Goal: Task Accomplishment & Management: Manage account settings

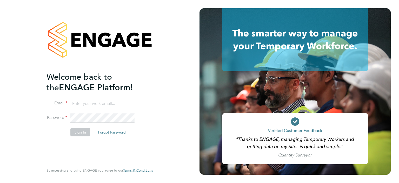
type input "[PERSON_NAME][EMAIL_ADDRESS][PERSON_NAME][DOMAIN_NAME]"
click at [78, 134] on button "Sign In" at bounding box center [80, 132] width 20 height 8
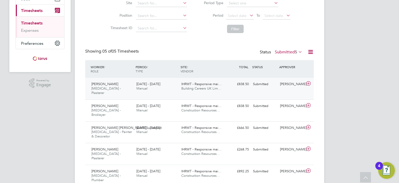
click at [173, 84] on div "22 - 28 Sep 2025 Manual" at bounding box center [156, 86] width 45 height 13
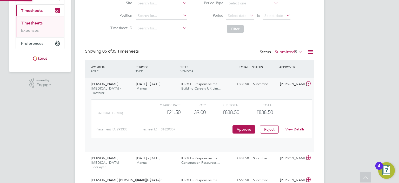
scroll to position [9, 50]
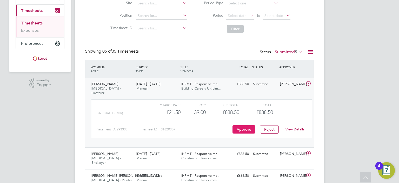
click at [244, 125] on button "Approve" at bounding box center [244, 129] width 23 height 8
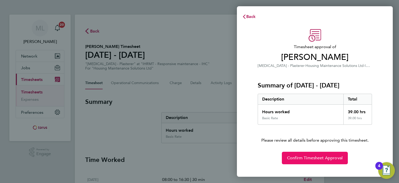
click at [318, 153] on button "Confirm Timesheet Approval" at bounding box center [315, 158] width 66 height 12
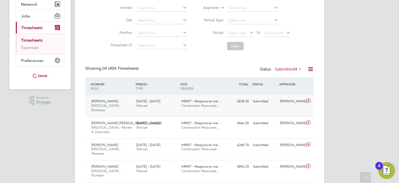
click at [250, 106] on div "John Unsworth HMS - Bricklayer 22 - 28 Sep 2025 22 - 28 Sep 2025 Manual IHRMT -…" at bounding box center [199, 106] width 229 height 22
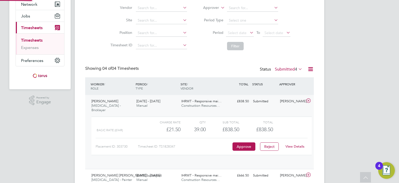
scroll to position [9, 50]
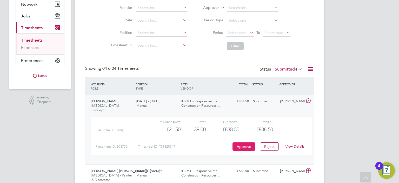
click at [248, 144] on button "Approve" at bounding box center [244, 146] width 23 height 8
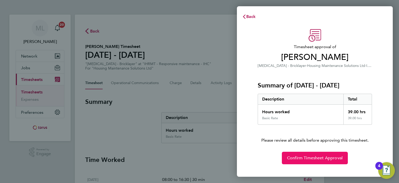
click at [300, 154] on button "Confirm Timesheet Approval" at bounding box center [315, 158] width 66 height 12
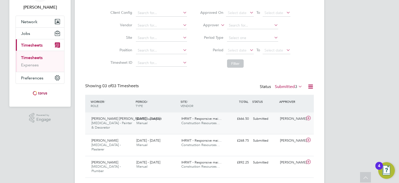
click at [224, 116] on div "IHRMT - Responsive mai… Construction Resources…" at bounding box center [201, 120] width 45 height 13
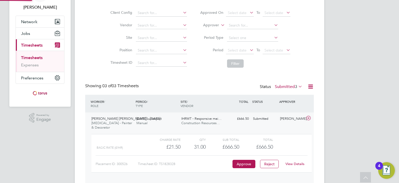
scroll to position [9, 50]
click at [248, 160] on button "Approve" at bounding box center [244, 164] width 23 height 8
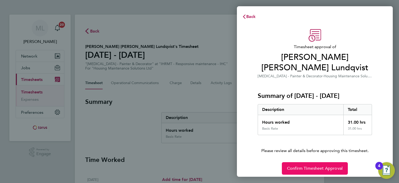
click at [302, 166] on span "Confirm Timesheet Approval" at bounding box center [315, 168] width 56 height 5
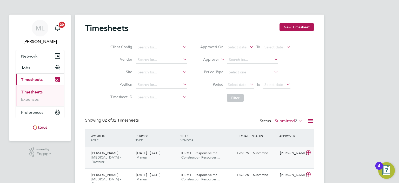
scroll to position [17, 0]
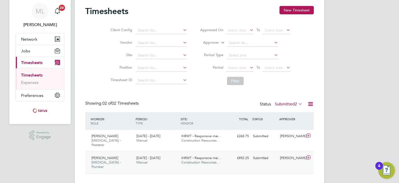
click at [245, 154] on div "£892.25 Submitted" at bounding box center [237, 158] width 27 height 9
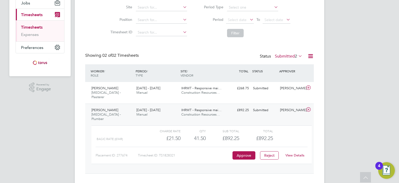
click at [295, 153] on link "View Details" at bounding box center [295, 155] width 19 height 4
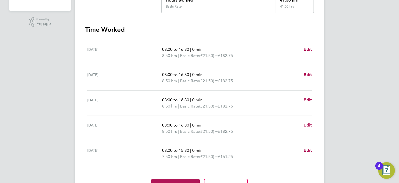
scroll to position [158, 0]
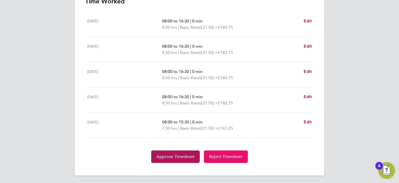
click at [239, 155] on span "Reject Timesheet" at bounding box center [226, 156] width 34 height 5
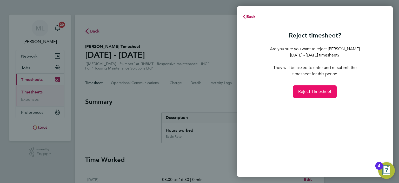
click at [303, 93] on span "Reject Timesheet" at bounding box center [315, 91] width 34 height 5
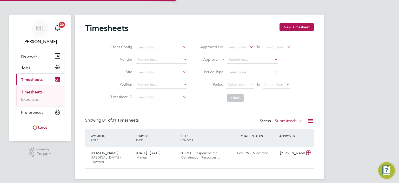
scroll to position [13, 45]
click at [155, 146] on div "WORKER / ROLE WORKER / PERIOD PERIOD / TYPE SITE / VENDOR TOTAL TOTAL / STATUS …" at bounding box center [199, 138] width 229 height 18
click at [156, 155] on span "[DATE] - [DATE]" at bounding box center [148, 153] width 24 height 4
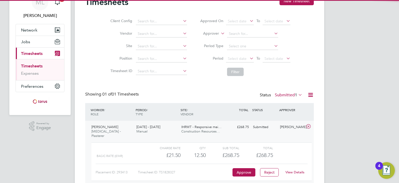
scroll to position [47, 0]
